Goal: Use online tool/utility: Utilize a website feature to perform a specific function

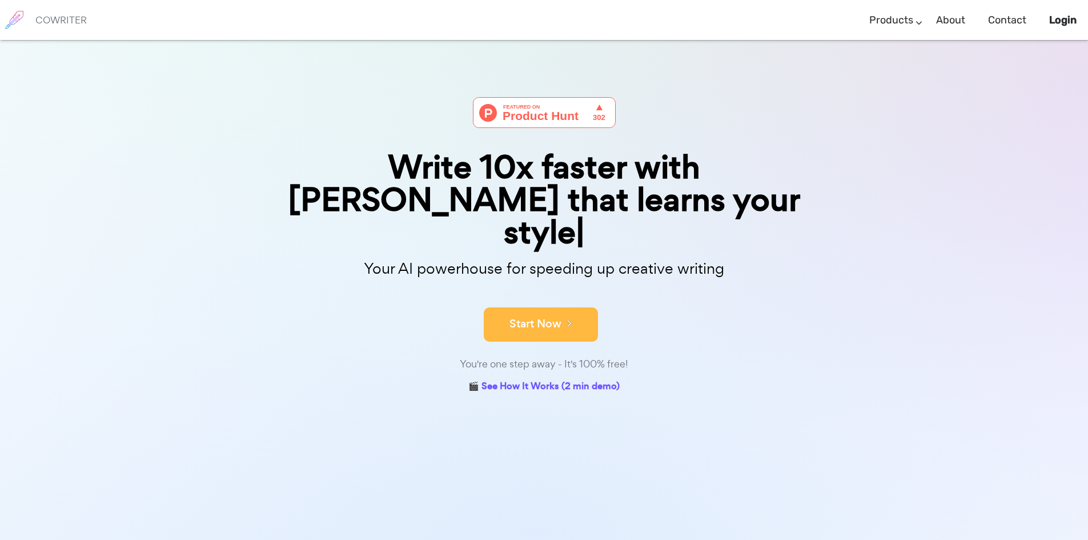
click at [582, 307] on button "Start Now" at bounding box center [541, 324] width 114 height 34
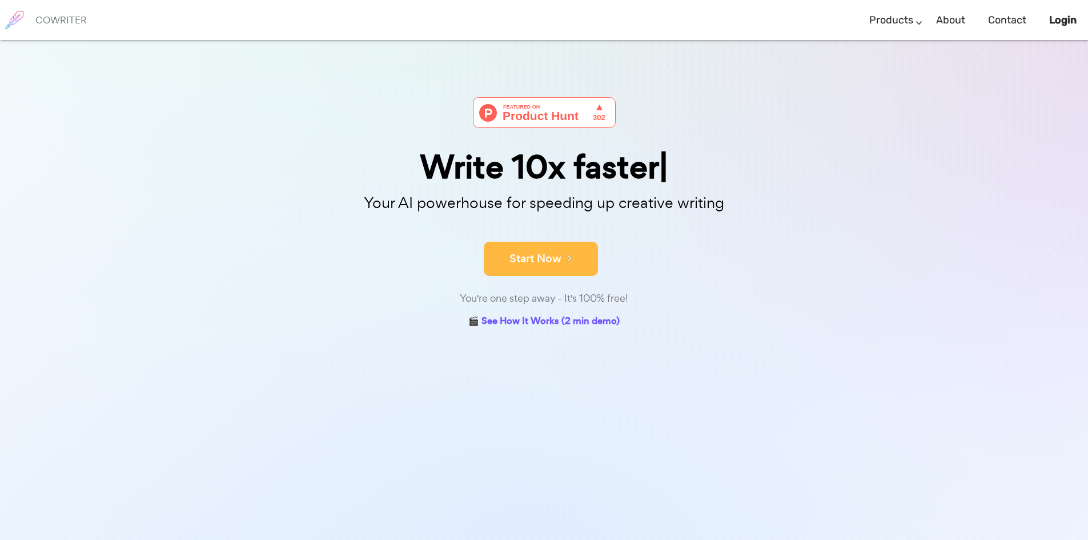
click at [562, 251] on icon at bounding box center [566, 257] width 10 height 13
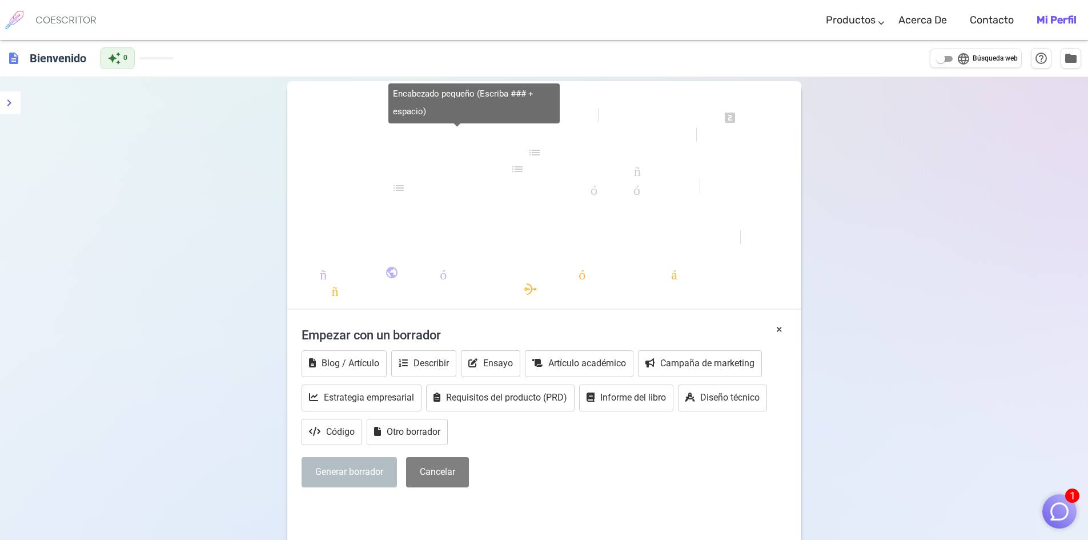
drag, startPoint x: 460, startPoint y: 118, endPoint x: 382, endPoint y: 136, distance: 80.5
click at [382, 136] on div "formato_negrita formato_cursiva formato_subrayado se ve uno looks_two miradas_3…" at bounding box center [544, 200] width 514 height 218
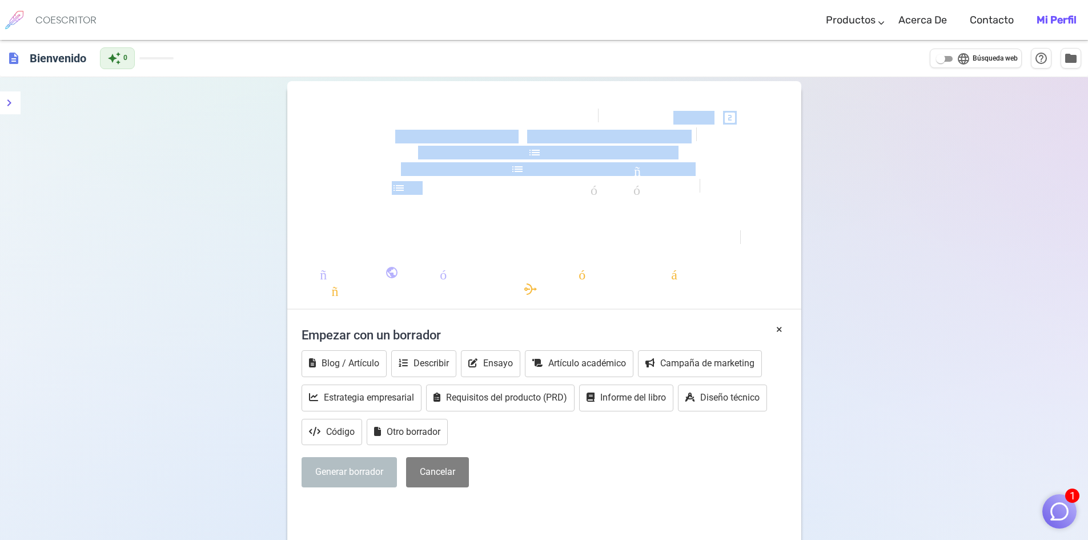
click at [382, 136] on div "formato_negrita formato_cursiva formato_subrayado se ve uno looks_two miradas_3…" at bounding box center [544, 200] width 514 height 218
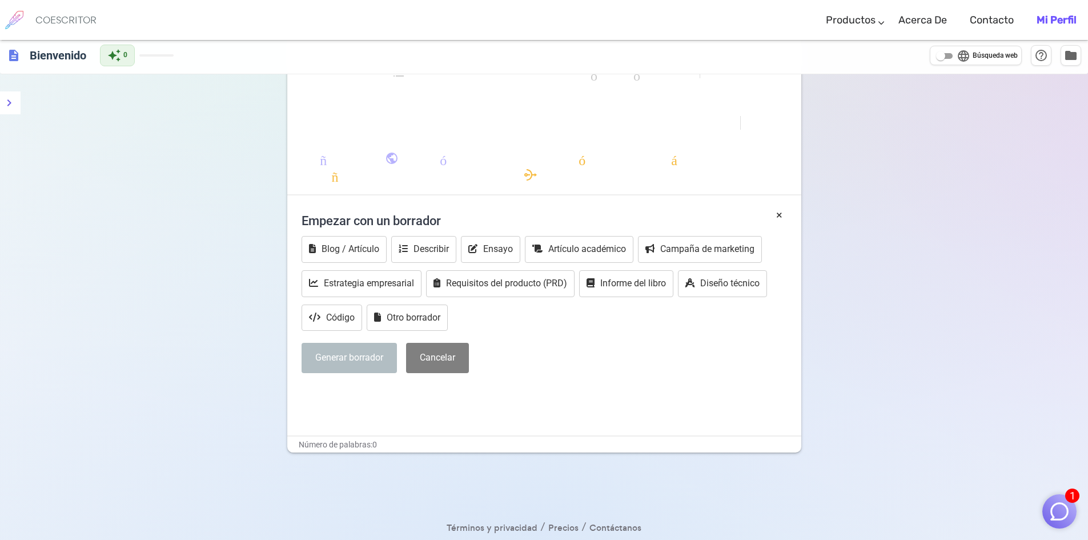
scroll to position [130, 0]
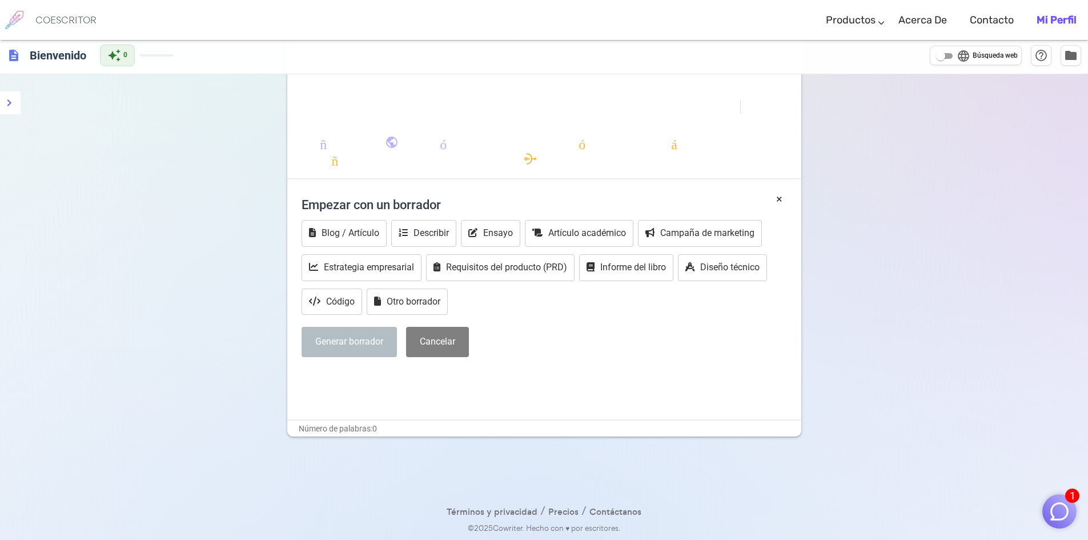
click at [345, 391] on div "× Empezar con un borrador Blog / Artículo Describir Ensayo Artículo académico C…" at bounding box center [544, 305] width 514 height 228
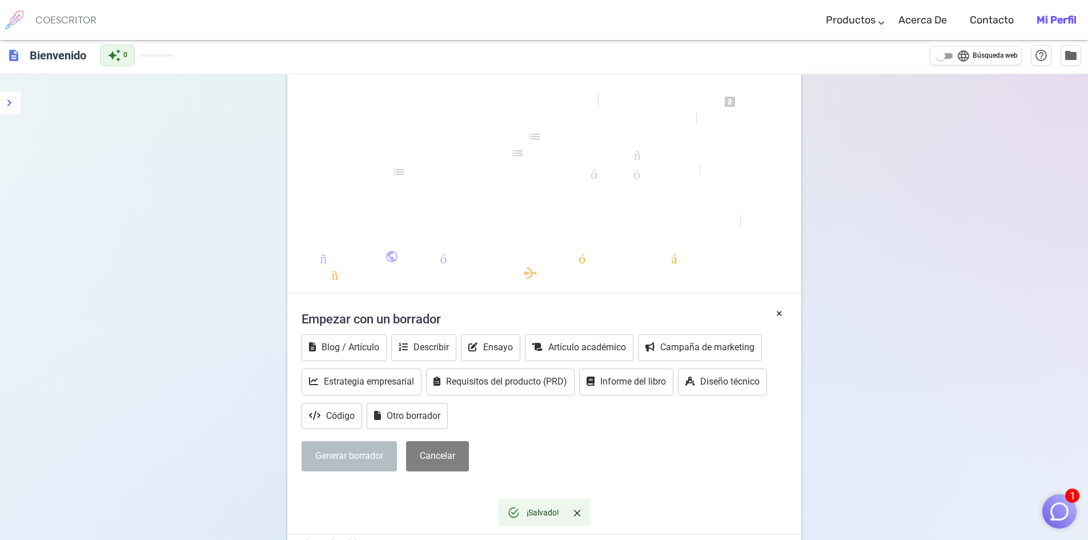
scroll to position [0, 0]
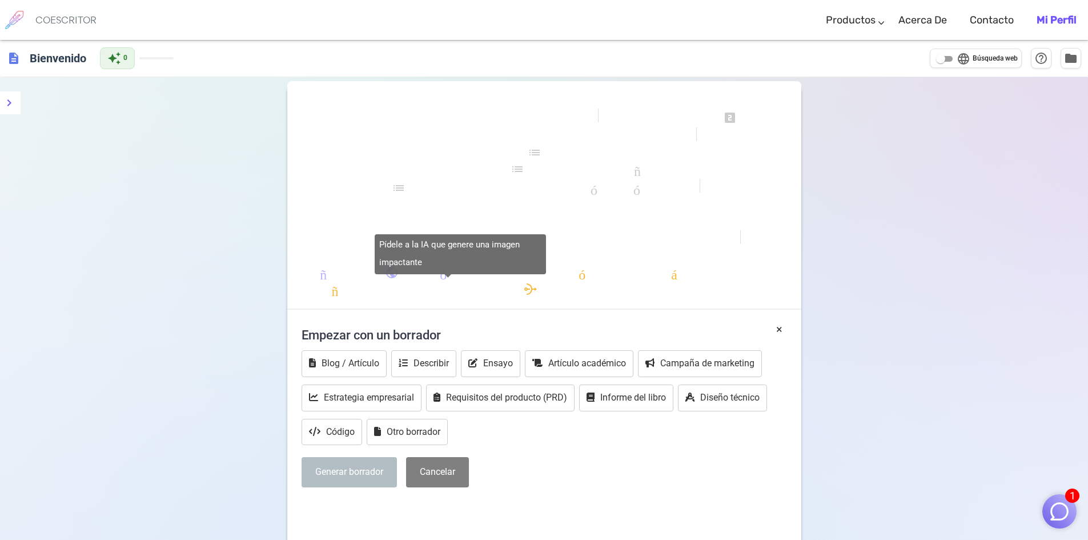
click at [389, 280] on div "Pídele a la IA que genere una imagen impactante" at bounding box center [460, 258] width 171 height 48
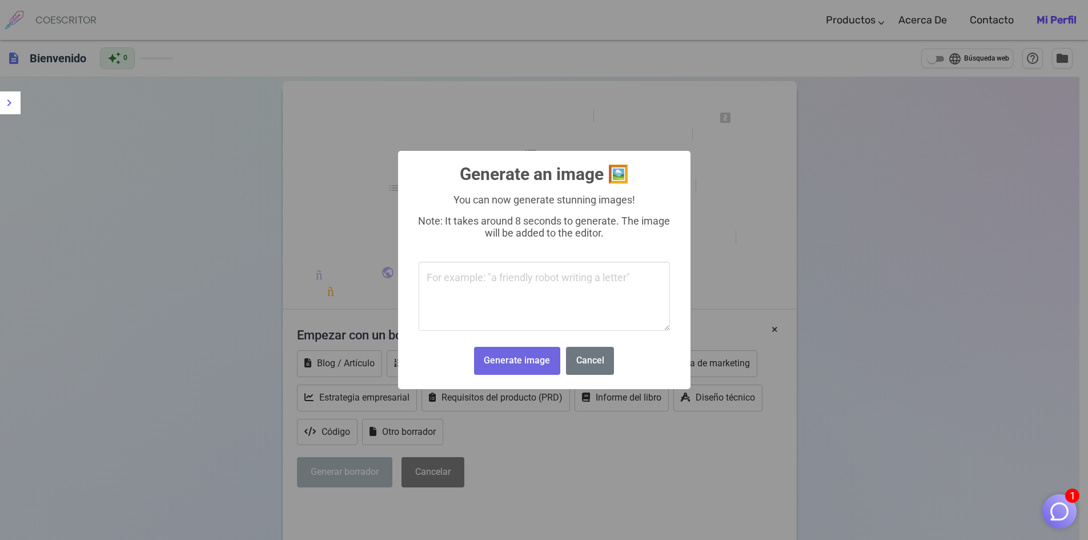
click at [533, 291] on body "1 COESCRITOR Productos Escribiendo Marketing Correos electrónicos Imágenes (pró…" at bounding box center [544, 334] width 1088 height 669
click at [590, 368] on button "Cancelar" at bounding box center [590, 361] width 57 height 28
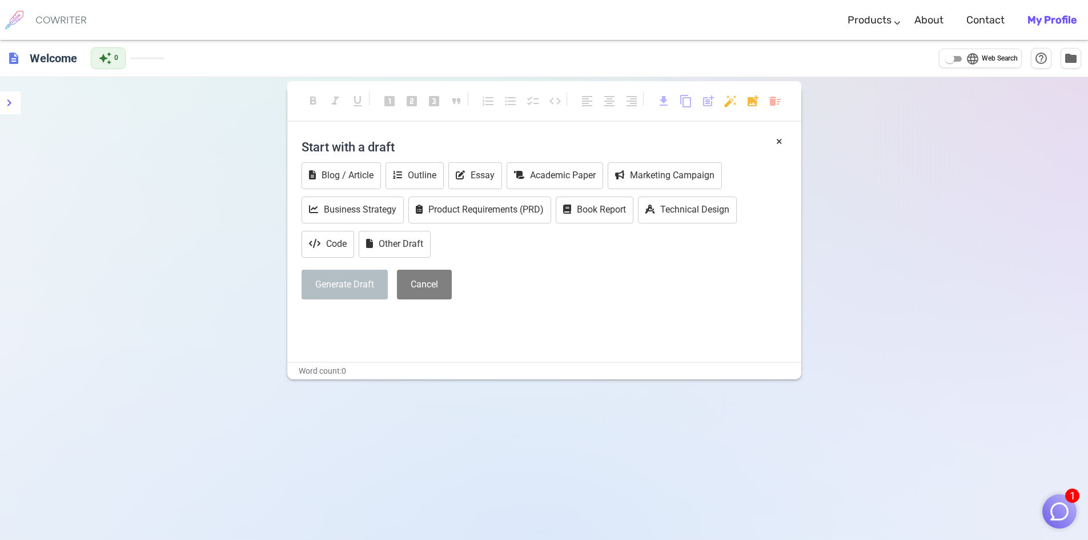
click at [403, 145] on h4 "Start with a draft" at bounding box center [543, 146] width 485 height 27
drag, startPoint x: 397, startPoint y: 146, endPoint x: 217, endPoint y: 156, distance: 180.7
click at [217, 156] on div "format_bold format_italic format_underlined looks_one looks_two looks_3 format_…" at bounding box center [544, 347] width 1088 height 540
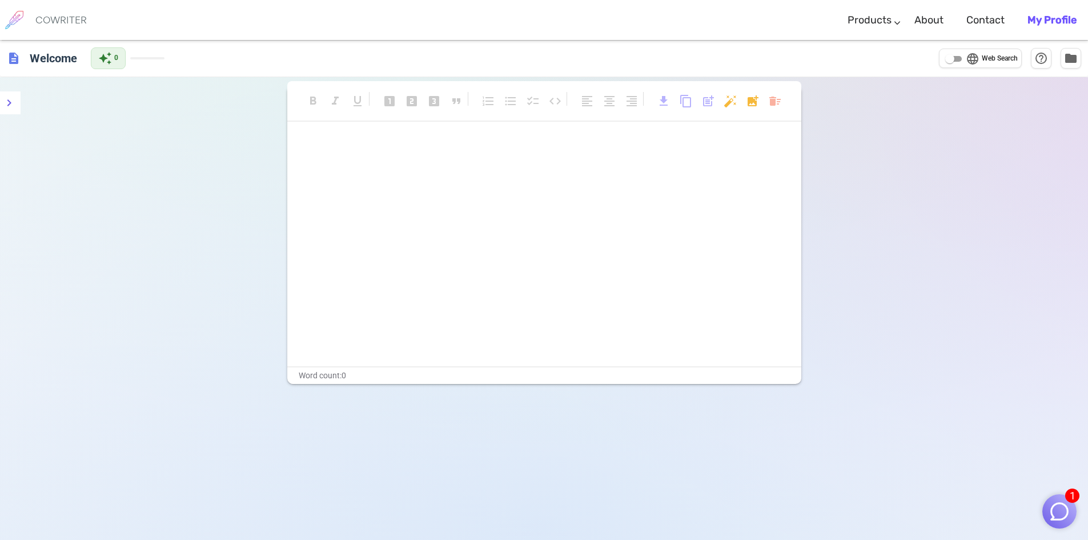
drag, startPoint x: 369, startPoint y: 180, endPoint x: 319, endPoint y: 160, distance: 53.8
drag, startPoint x: 306, startPoint y: 167, endPoint x: 311, endPoint y: 210, distance: 43.1
click at [321, 226] on div "﻿ ﻿" at bounding box center [544, 252] width 514 height 228
click at [683, 97] on span "content_copy" at bounding box center [686, 101] width 14 height 14
click at [703, 103] on span "post_add" at bounding box center [708, 101] width 14 height 14
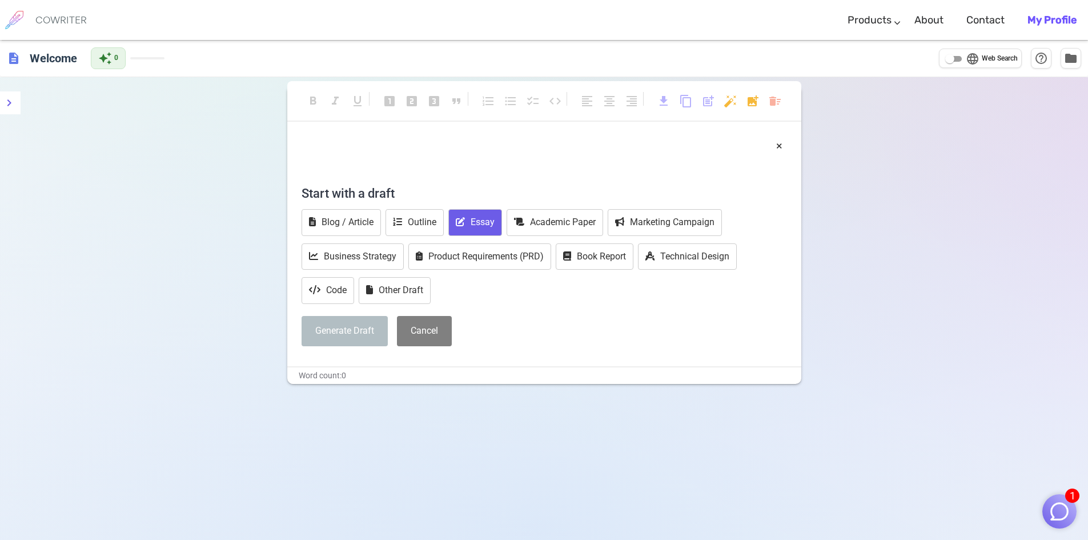
click at [473, 231] on button "Essay" at bounding box center [475, 222] width 54 height 27
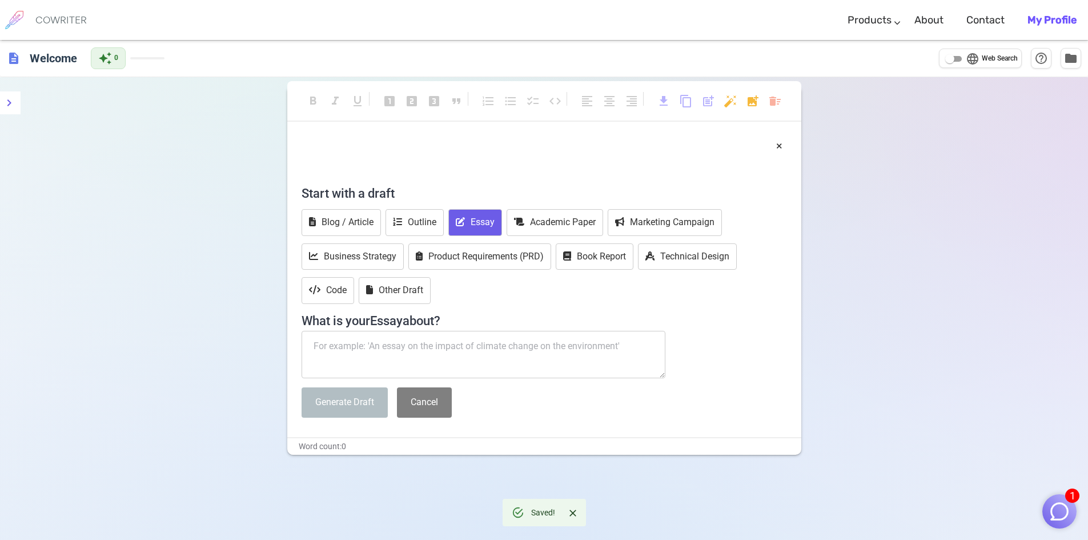
paste textarea "Loremipsumdo si am Consectetura Elitseddoe te in utla etdolorem a en adminim ve…"
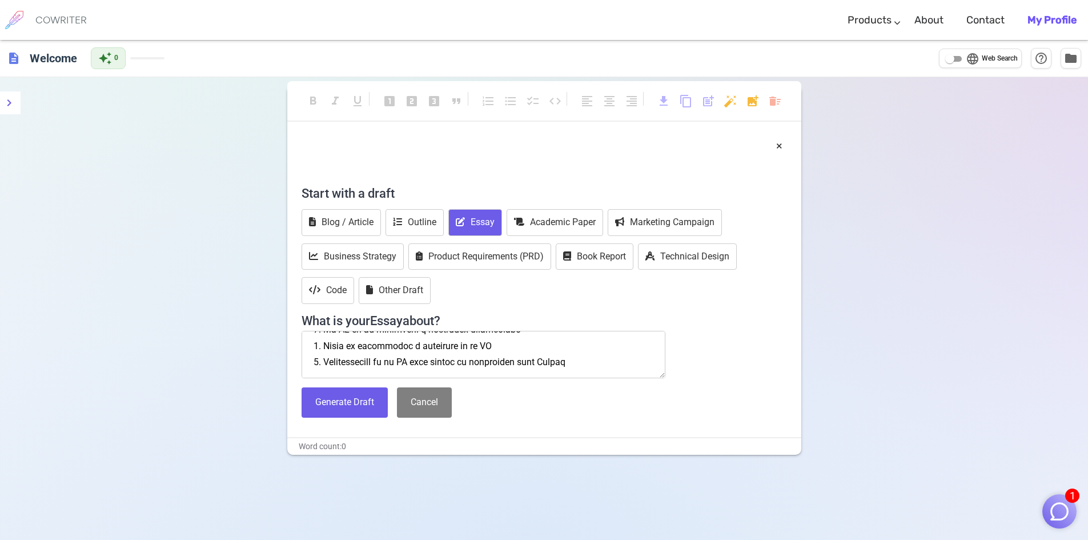
scroll to position [77, 0]
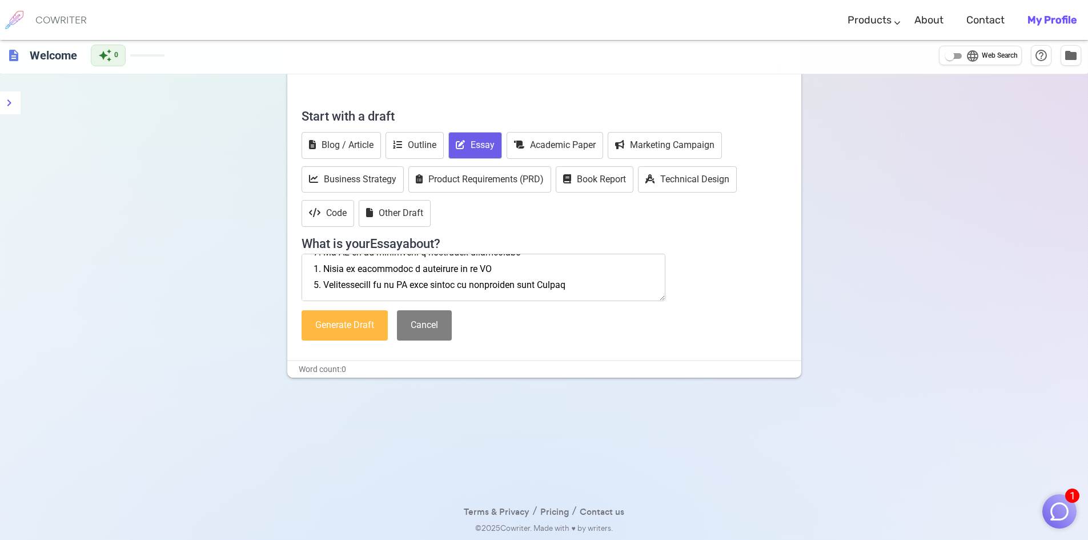
type textarea "Loremipsumdo si am Consectetura Elitseddoe te in utla etdolorem a en adminim ve…"
click at [371, 327] on button "Generate Draft" at bounding box center [344, 325] width 86 height 30
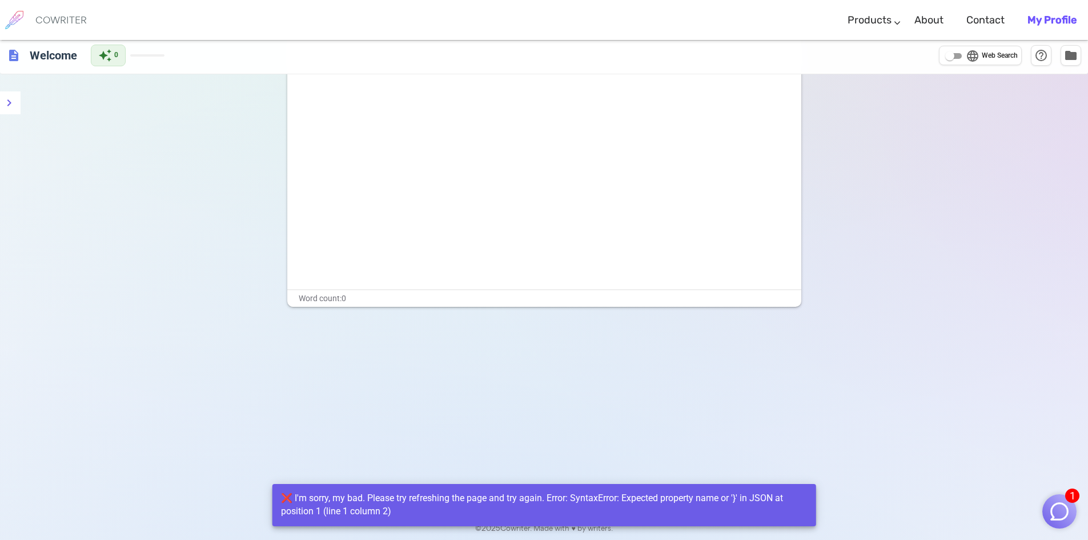
scroll to position [0, 0]
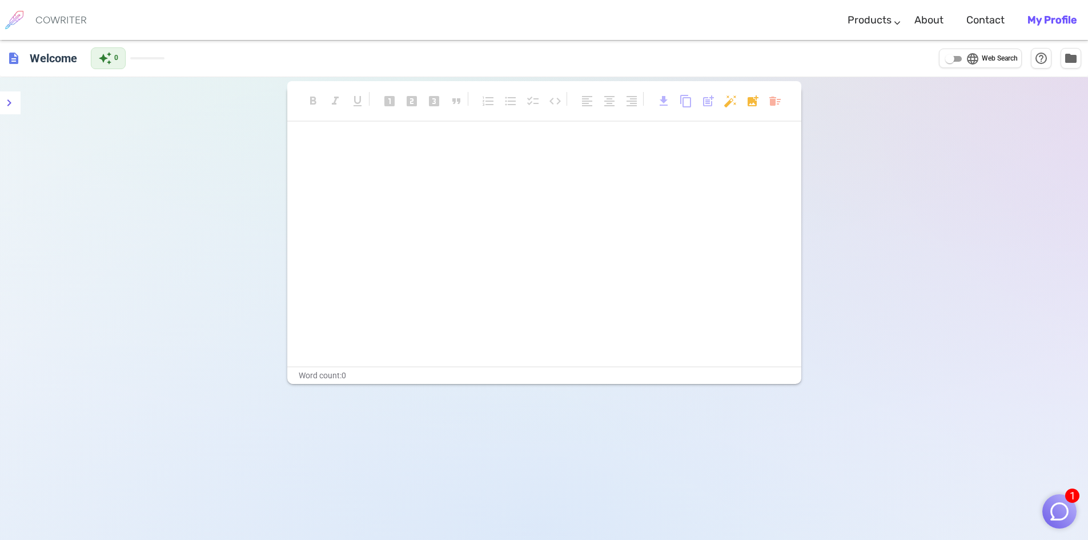
click at [398, 180] on div "﻿ ﻿" at bounding box center [544, 252] width 514 height 228
click at [392, 142] on p "﻿" at bounding box center [543, 146] width 485 height 17
click at [779, 103] on body "1 COWRITER Products Writing Marketing Emails Images (soon) About Contact My Pro…" at bounding box center [544, 308] width 1088 height 617
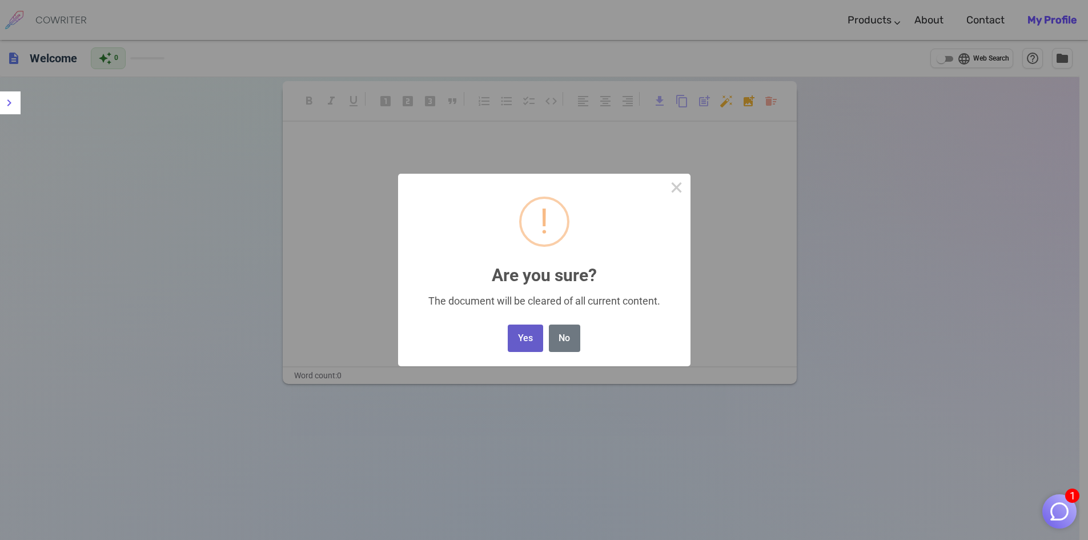
click at [525, 336] on button "Yes" at bounding box center [525, 338] width 35 height 28
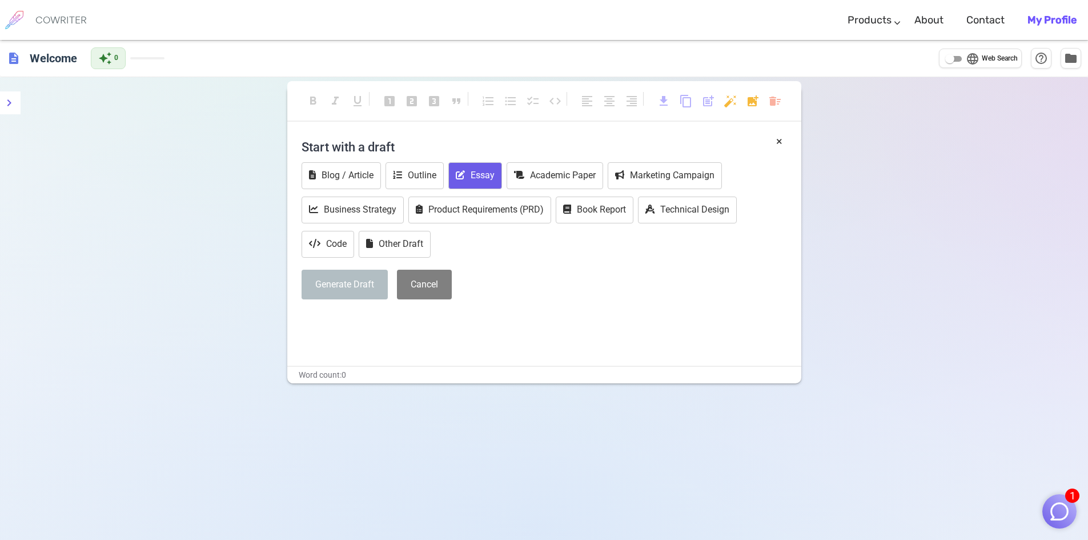
click at [474, 172] on button "Essay" at bounding box center [475, 175] width 54 height 27
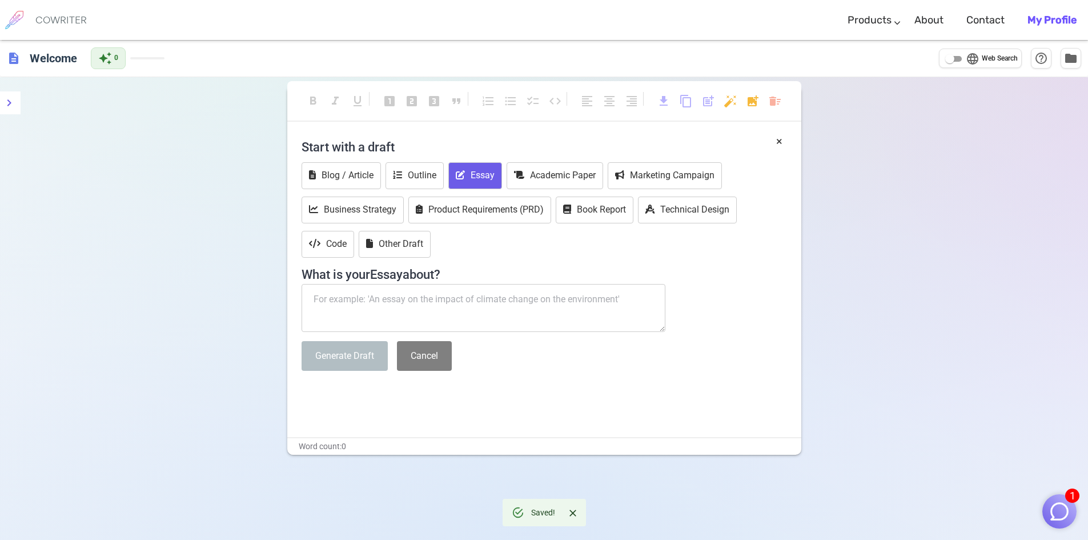
paste textarea "Loremipsumdo si am Consectetura Elitseddoe te in utla etdolorem a en adminim ve…"
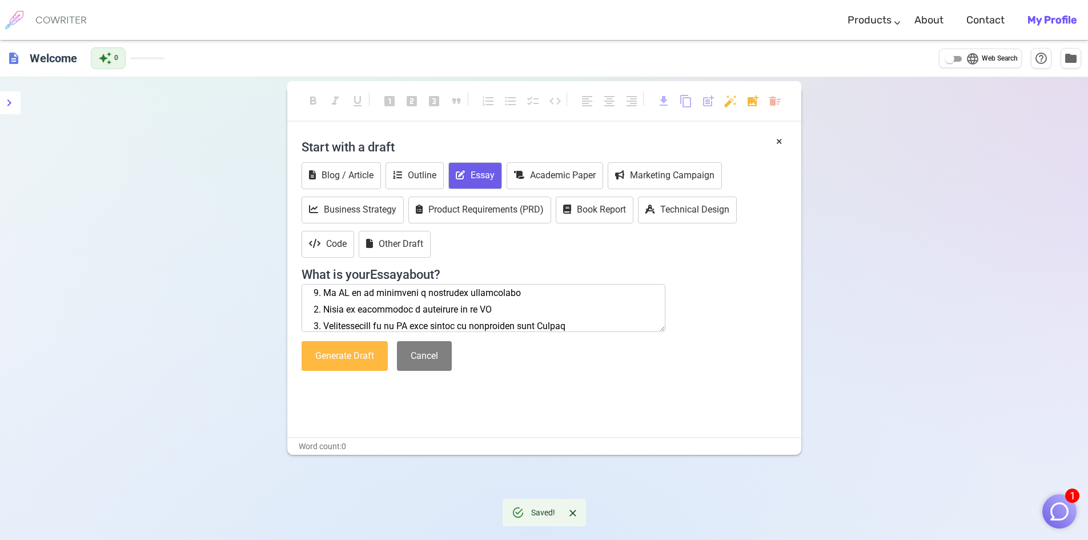
type textarea "Loremipsumdo si am Consectetura Elitseddoe te in utla etdolorem a en adminim ve…"
click at [355, 359] on button "Generate Draft" at bounding box center [344, 356] width 86 height 30
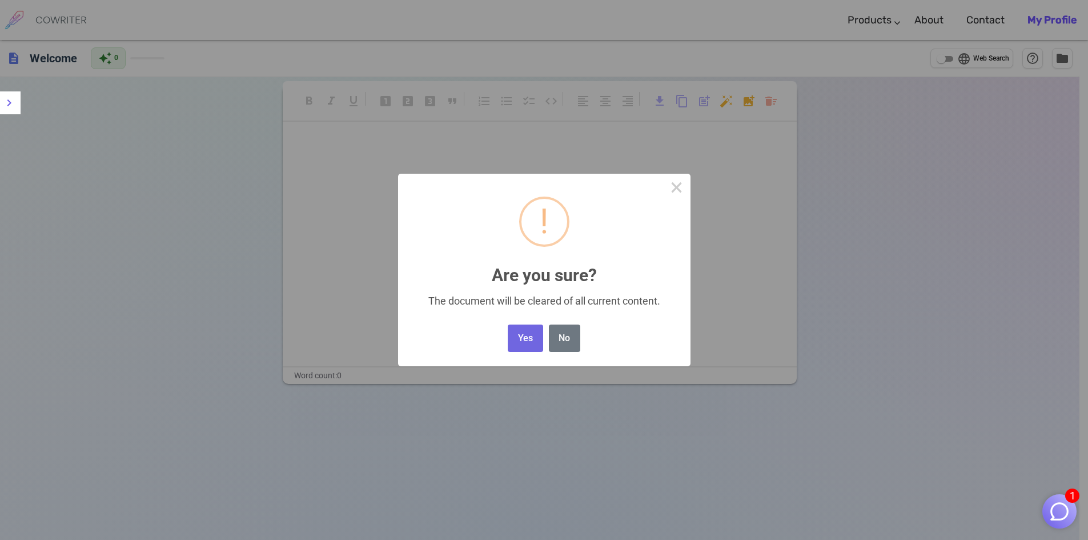
click at [778, 100] on body "1 COWRITER Products Writing Marketing Emails Images (soon) About Contact My Pro…" at bounding box center [544, 308] width 1088 height 617
click at [519, 339] on button "Yes" at bounding box center [525, 338] width 35 height 28
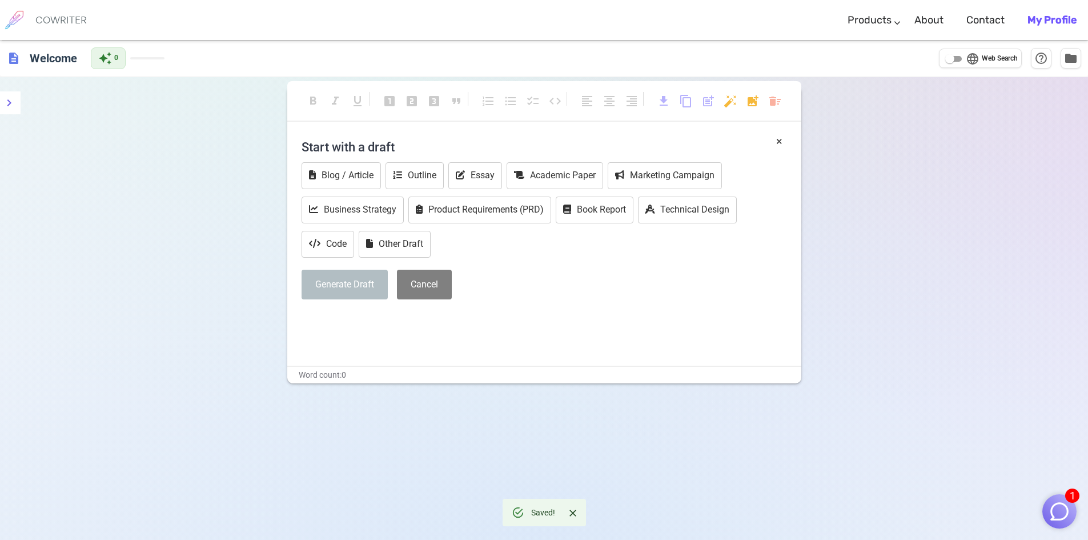
click at [360, 291] on button "Generate Draft" at bounding box center [344, 284] width 86 height 30
click at [473, 183] on button "Essay" at bounding box center [475, 175] width 54 height 27
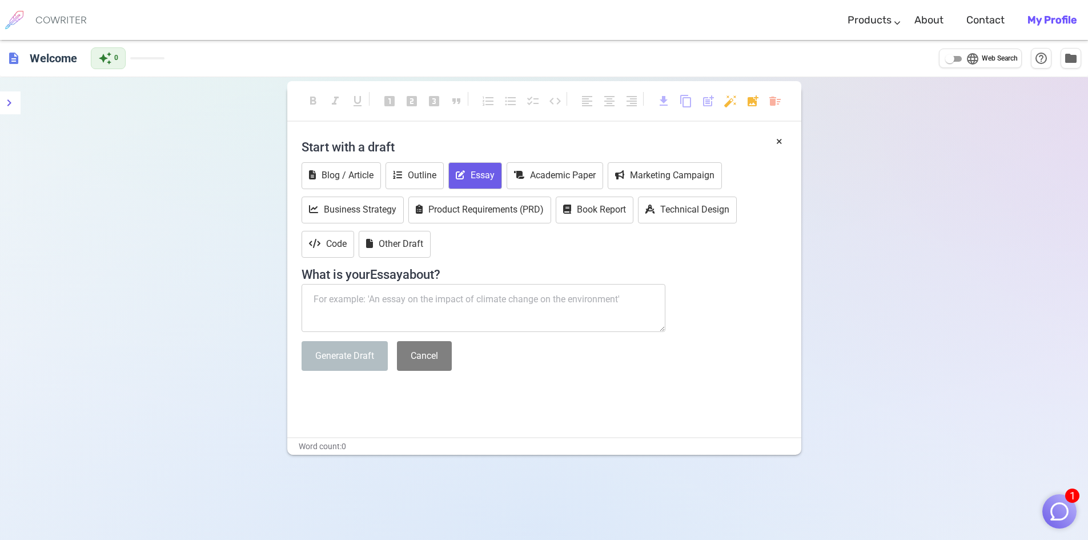
paste textarea "Loremipsumdo si am Consectetura Elitseddoe te in utla etdolorem a en adminim ve…"
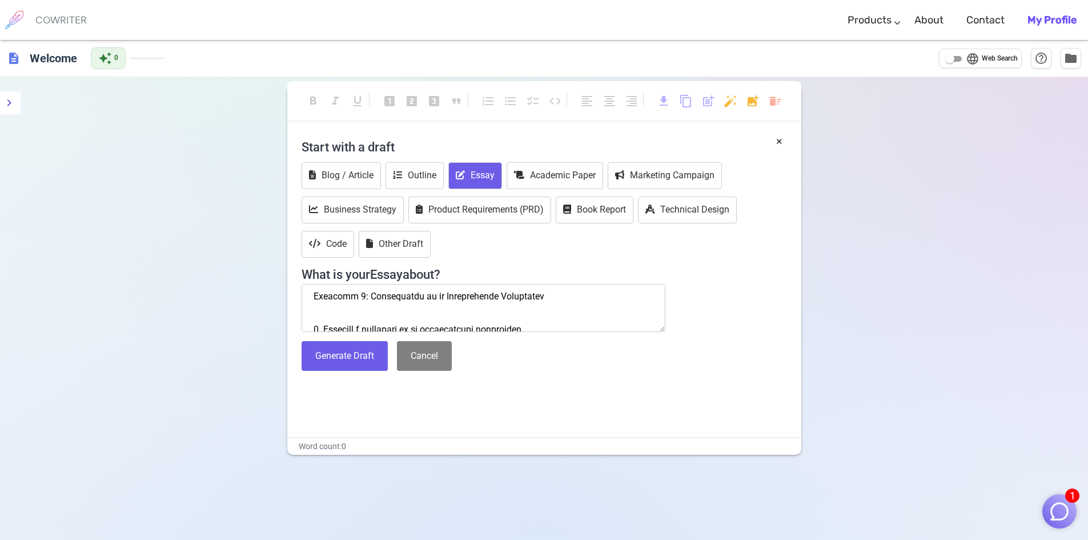
scroll to position [87, 0]
drag, startPoint x: 579, startPoint y: 324, endPoint x: 301, endPoint y: 299, distance: 278.7
click at [301, 299] on textarea at bounding box center [483, 308] width 364 height 48
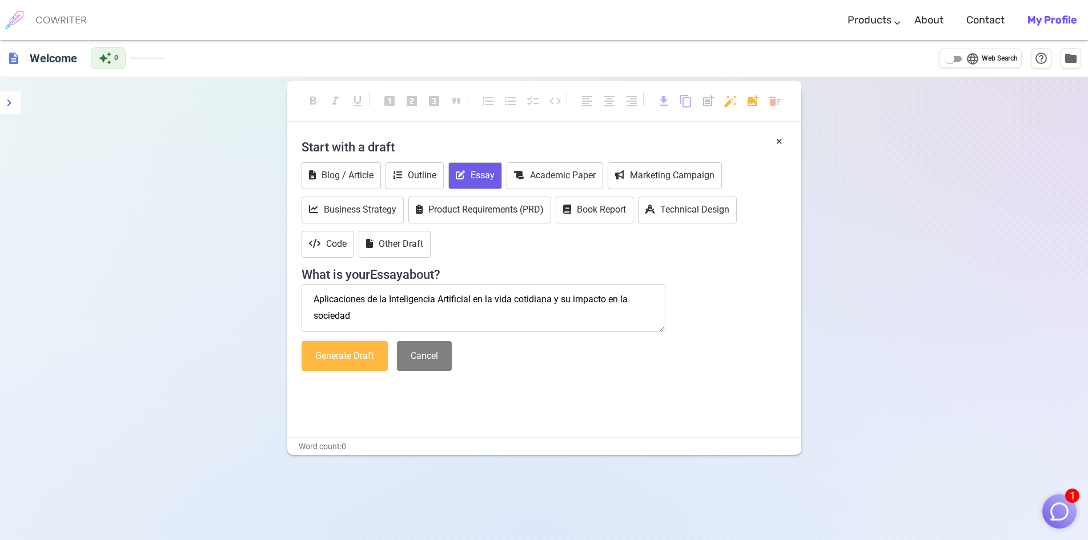
type textarea "Aplicaciones de la Inteligencia Artificial en la vida cotidiana y su impacto en…"
click at [364, 348] on button "Generate Draft" at bounding box center [344, 356] width 86 height 30
